Goal: Information Seeking & Learning: Find specific fact

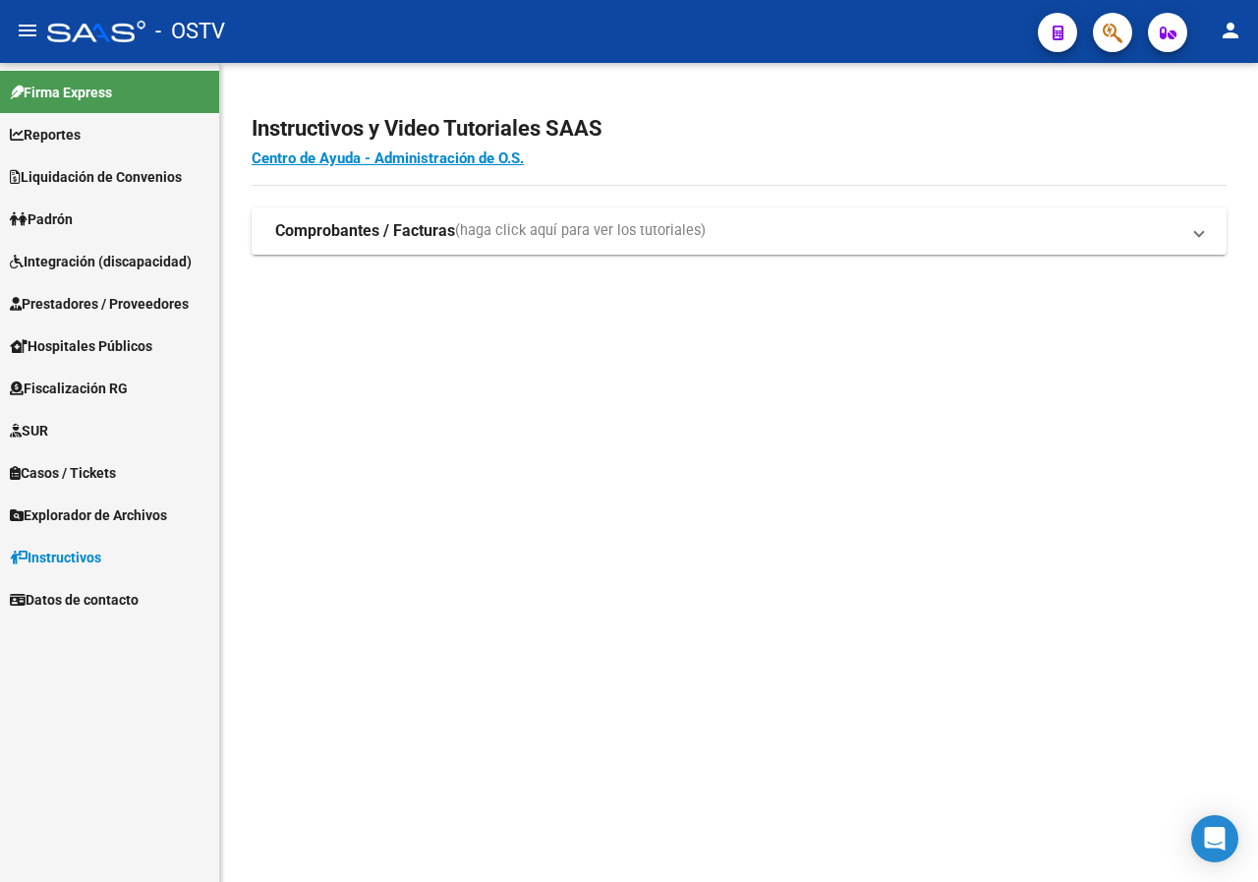
click at [73, 212] on span "Padrón" at bounding box center [41, 219] width 63 height 22
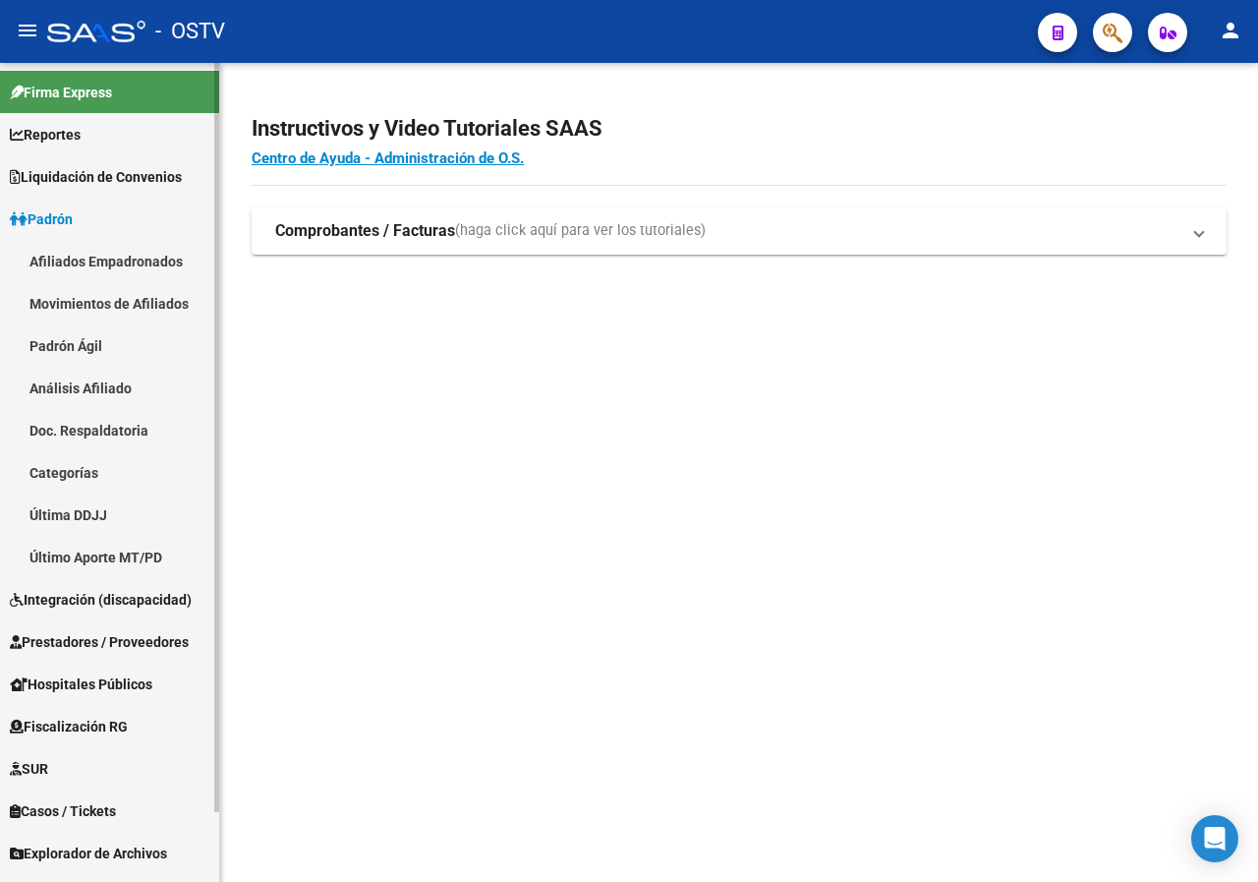
click at [95, 341] on link "Padrón Ágil" at bounding box center [109, 345] width 219 height 42
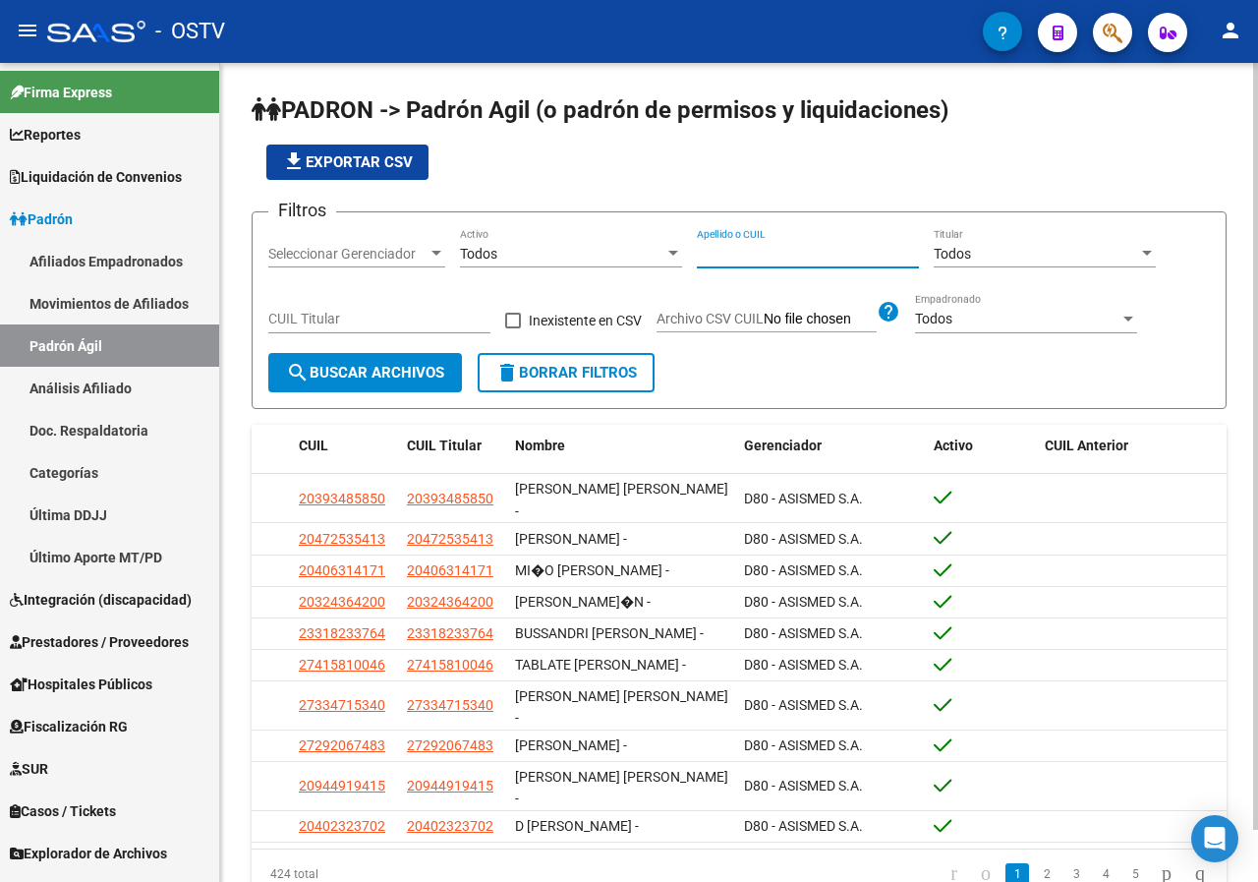
click at [742, 246] on input "Apellido o CUIL" at bounding box center [808, 254] width 222 height 17
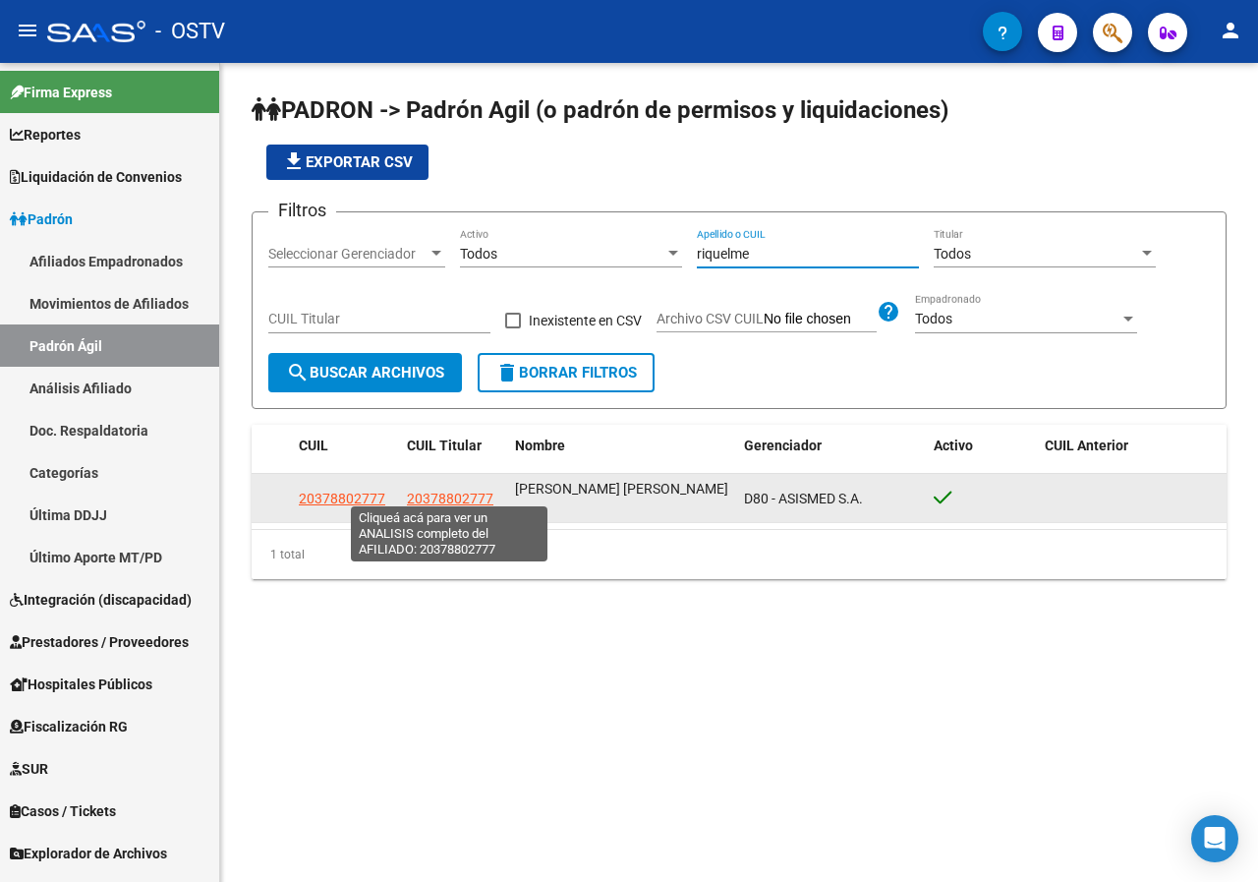
type input "riquelme"
click at [423, 498] on span "20378802777" at bounding box center [450, 498] width 86 height 16
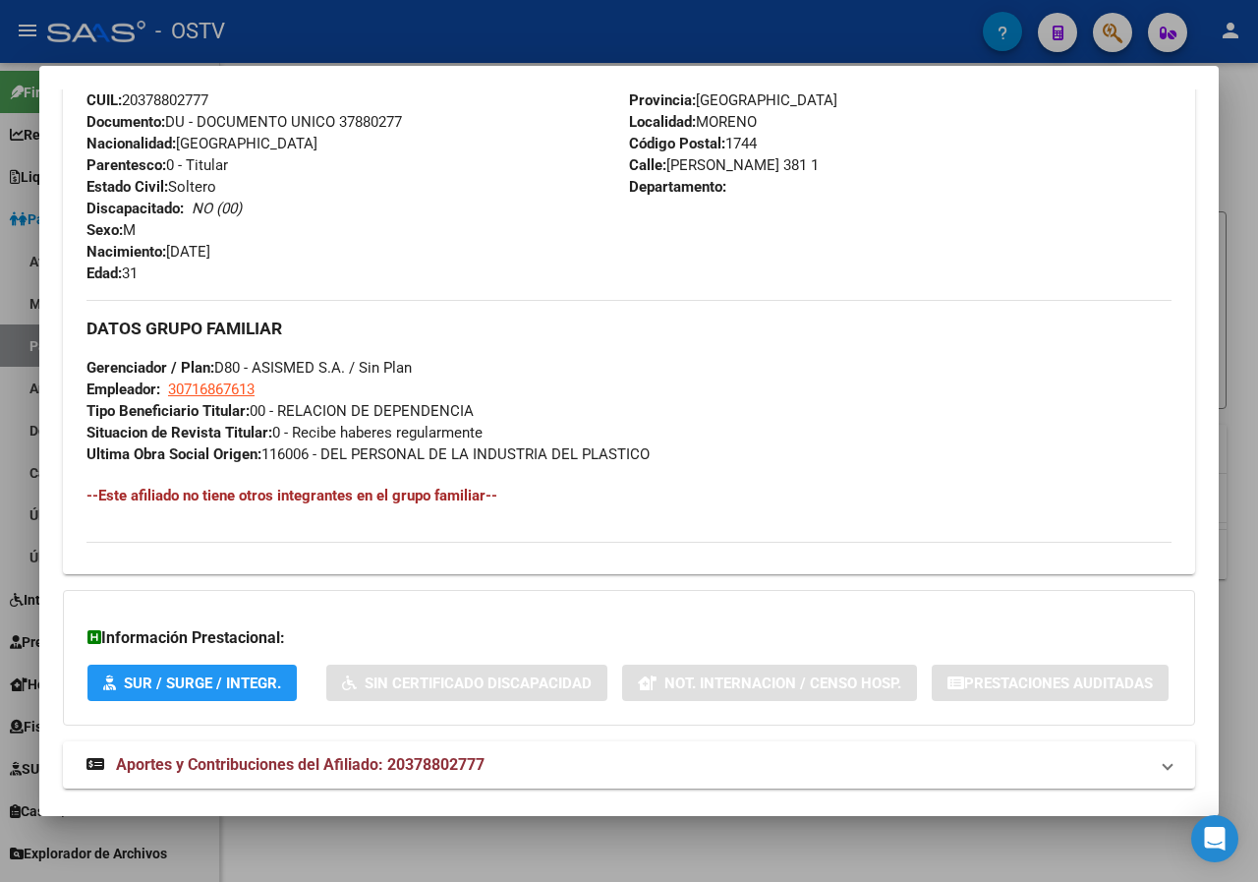
scroll to position [875, 0]
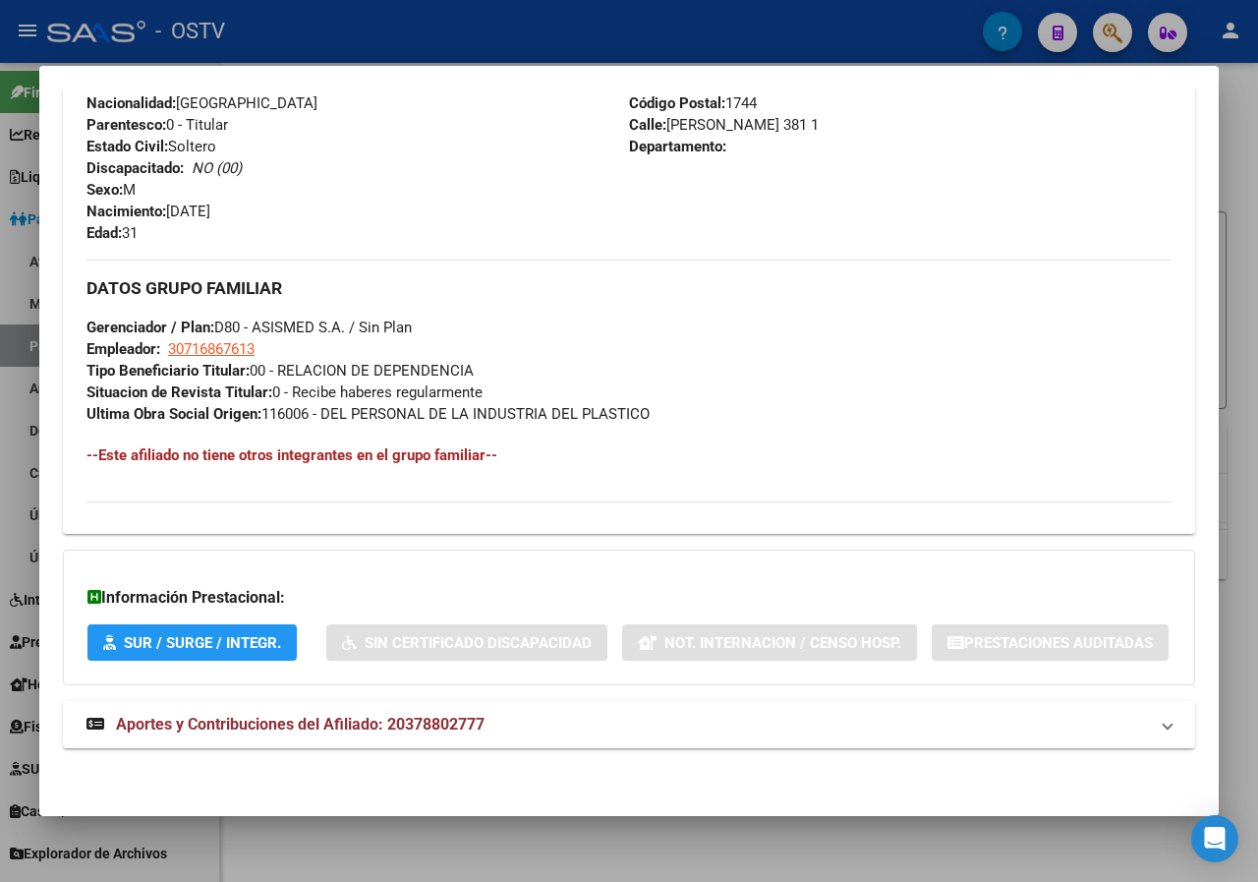
click at [300, 714] on span "Aportes y Contribuciones del Afiliado: 20378802777" at bounding box center [300, 723] width 369 height 19
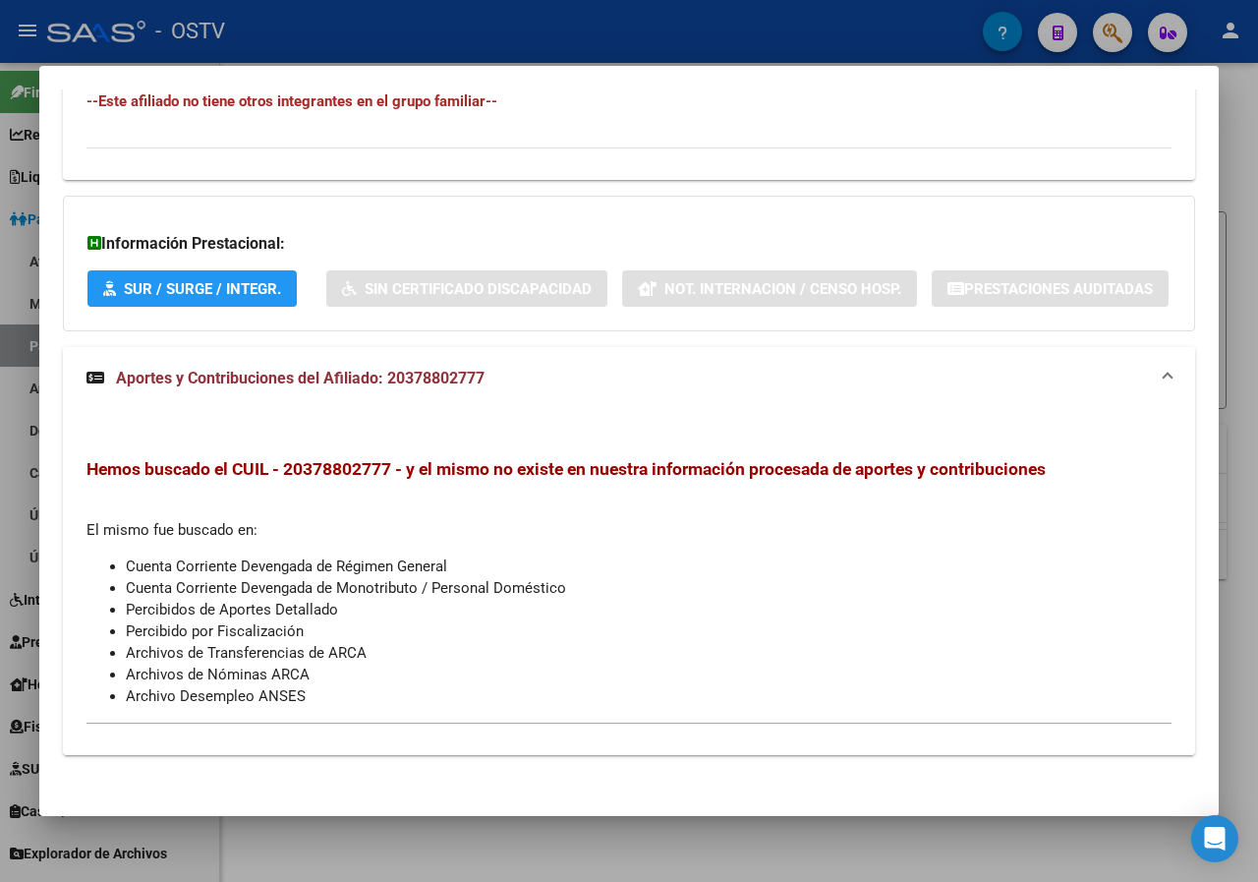
scroll to position [1235, 0]
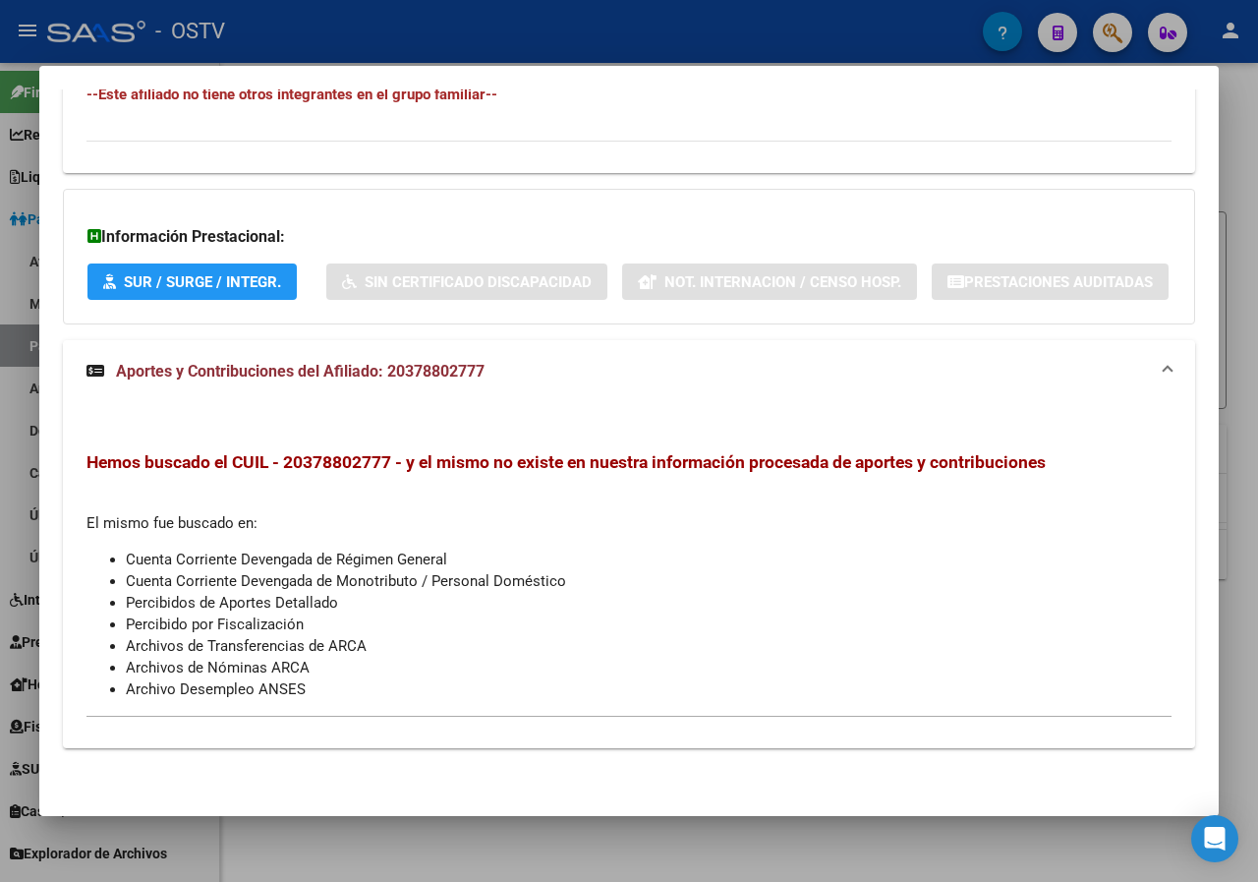
click at [304, 370] on span "Aportes y Contribuciones del Afiliado: 20378802777" at bounding box center [300, 371] width 369 height 19
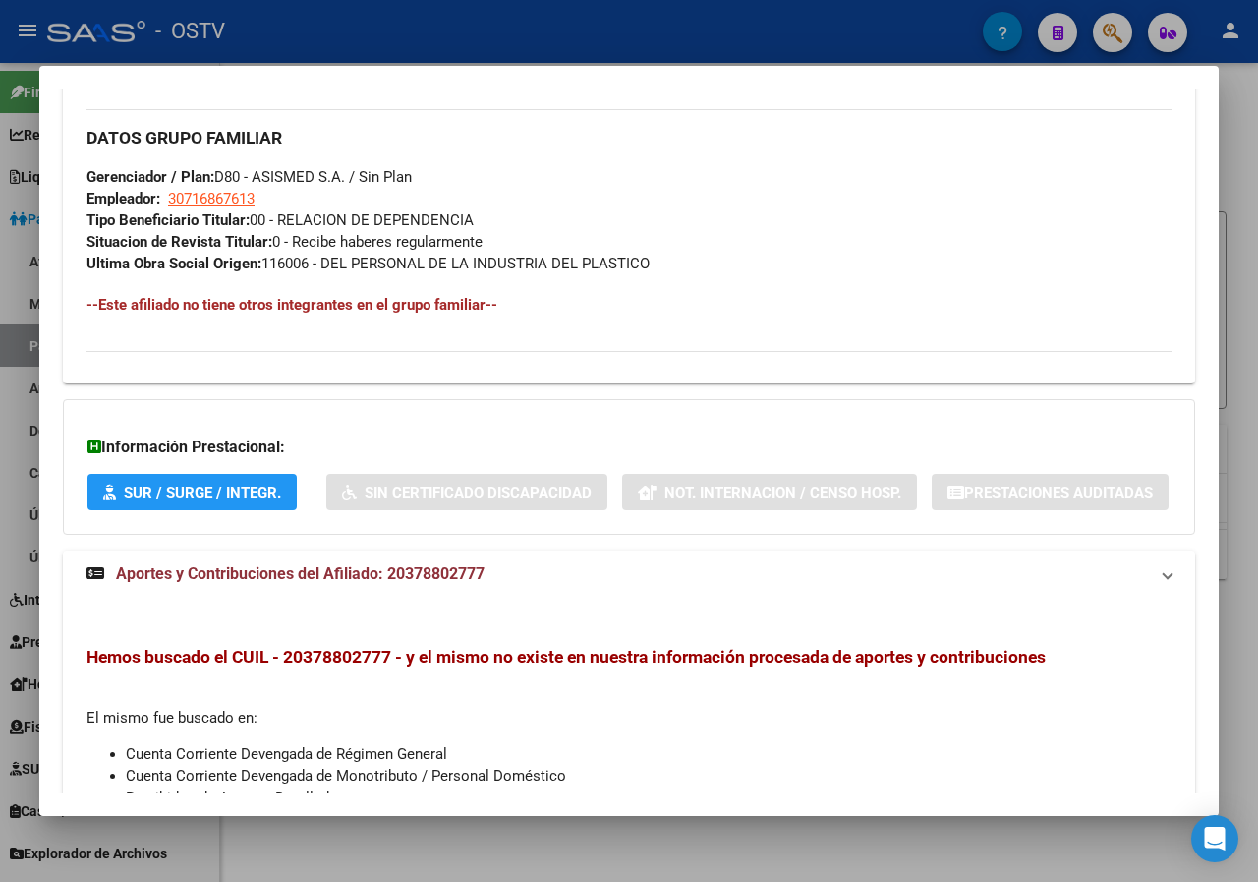
scroll to position [875, 0]
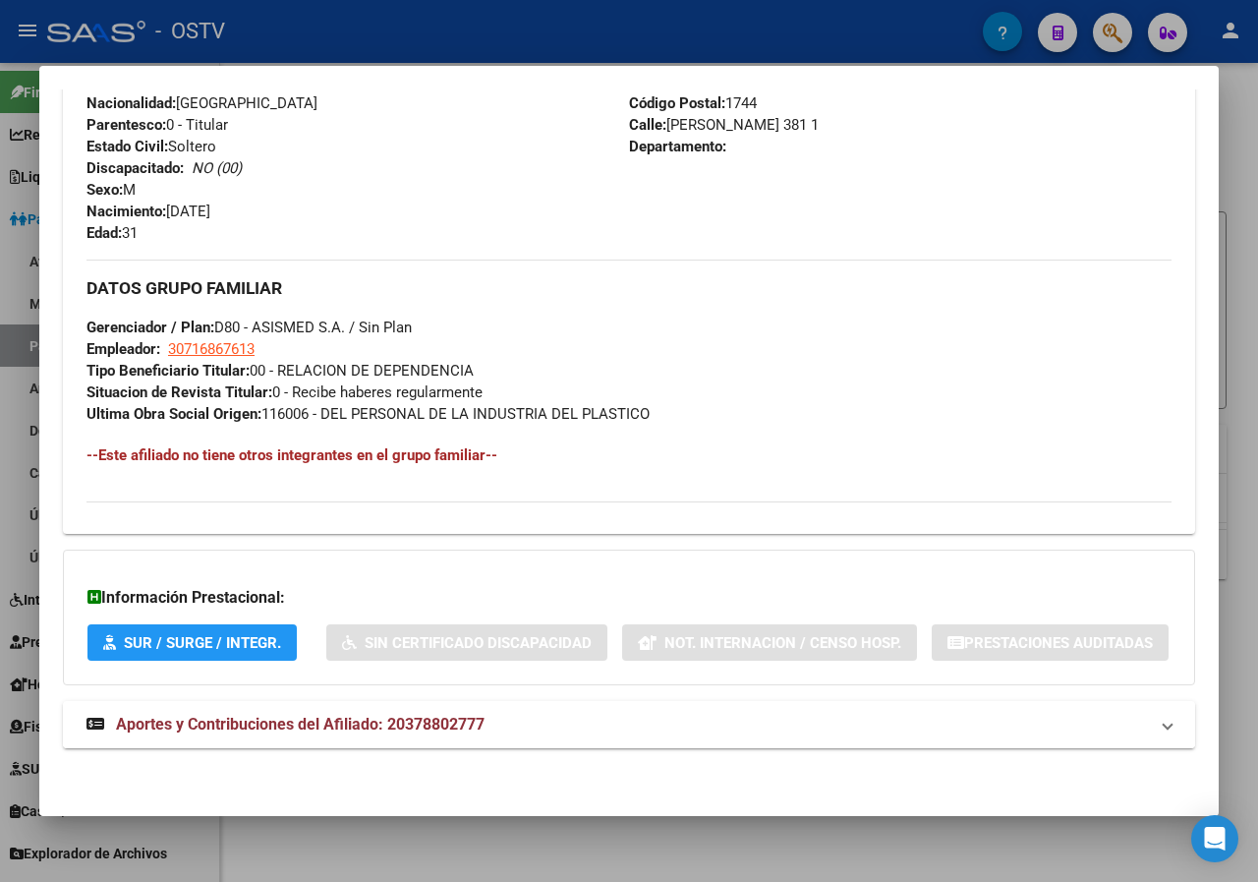
click at [224, 711] on mat-expansion-panel-header "Aportes y Contribuciones del Afiliado: 20378802777" at bounding box center [629, 724] width 1132 height 47
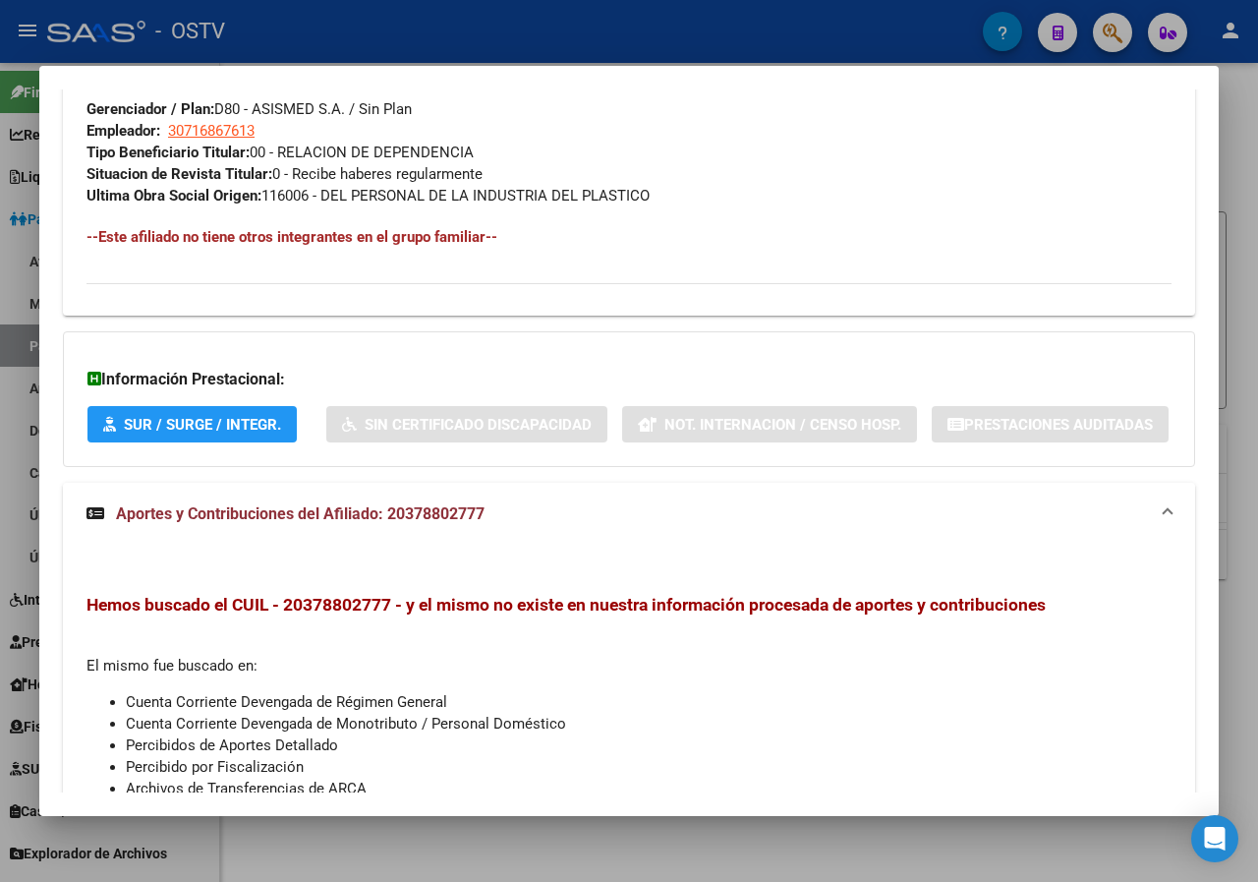
scroll to position [1235, 0]
